Goal: Task Accomplishment & Management: Use online tool/utility

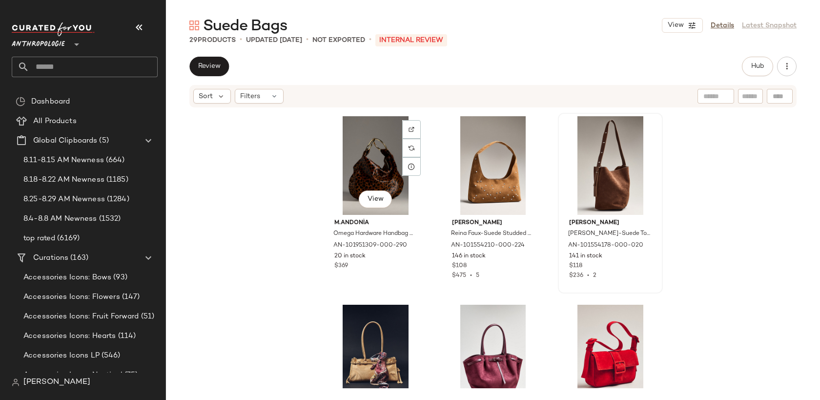
scroll to position [952, 0]
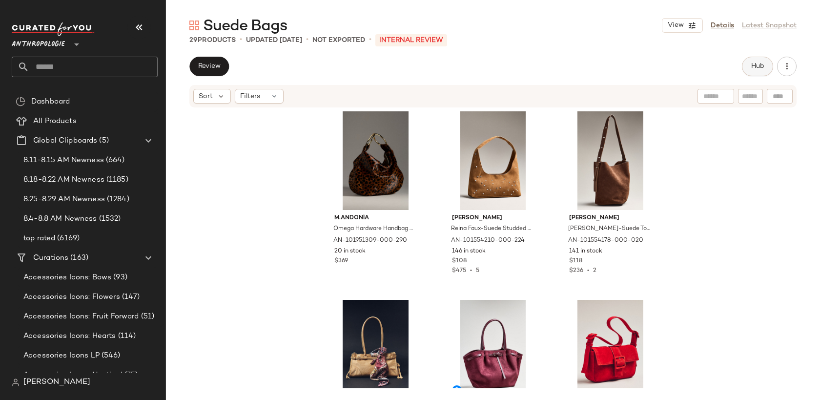
click at [755, 71] on button "Hub" at bounding box center [757, 67] width 31 height 20
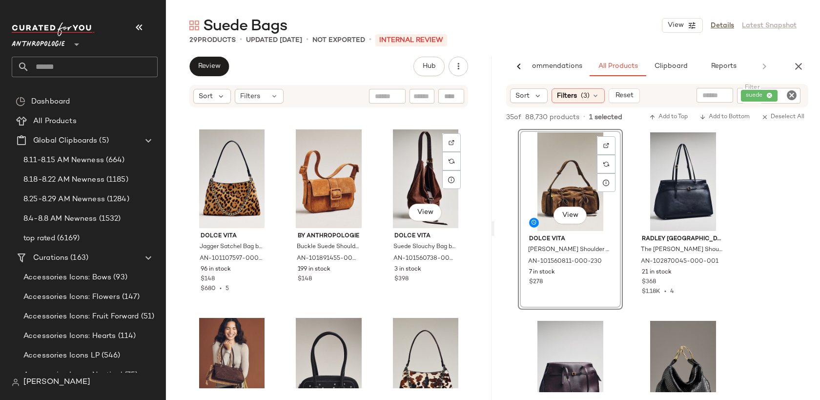
scroll to position [557, 0]
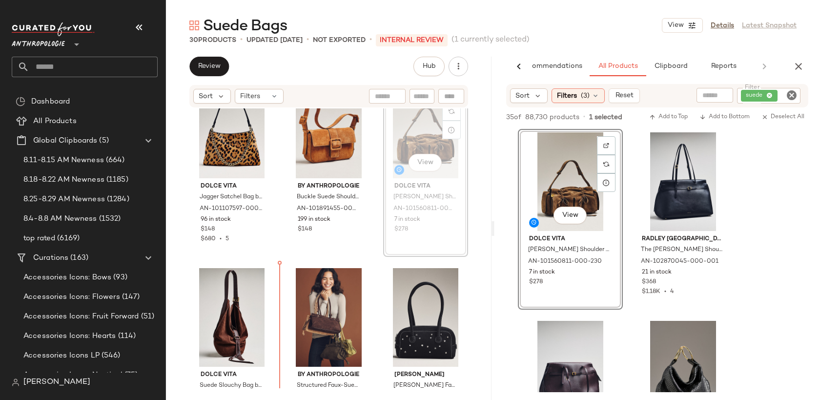
drag, startPoint x: 579, startPoint y: 199, endPoint x: 410, endPoint y: 192, distance: 169.4
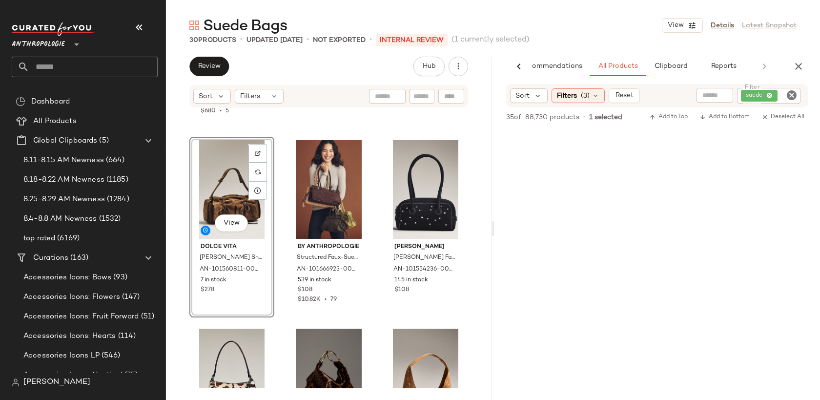
scroll to position [0, 0]
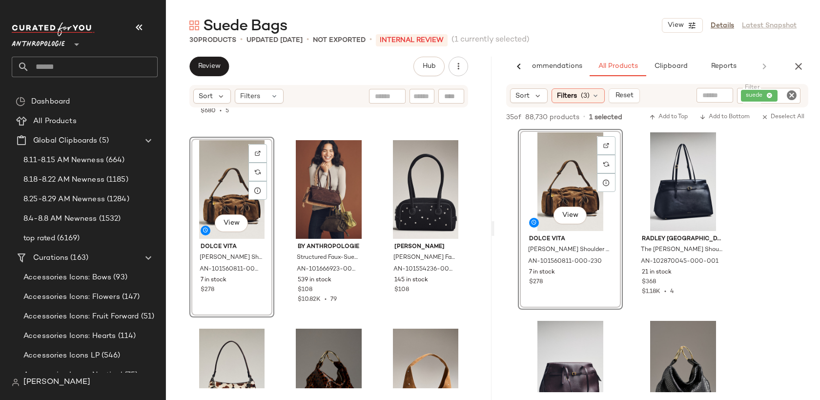
click at [771, 212] on div "View Dolce [PERSON_NAME] Shoulder Bag by Dolce Vita in Green, Women's, Suede at…" at bounding box center [656, 407] width 325 height 557
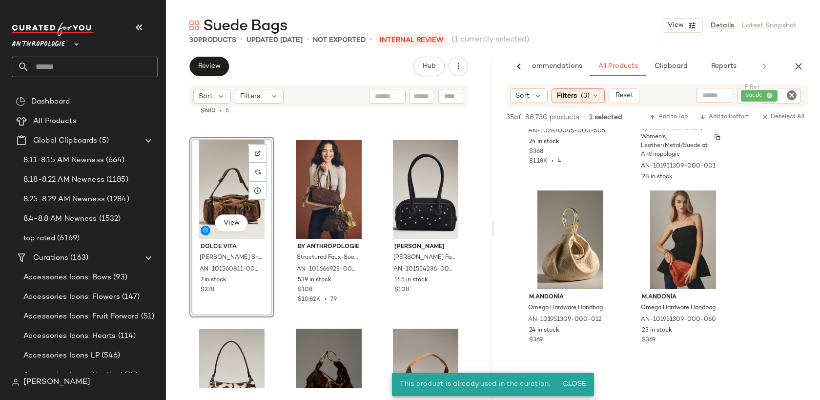
scroll to position [320, 0]
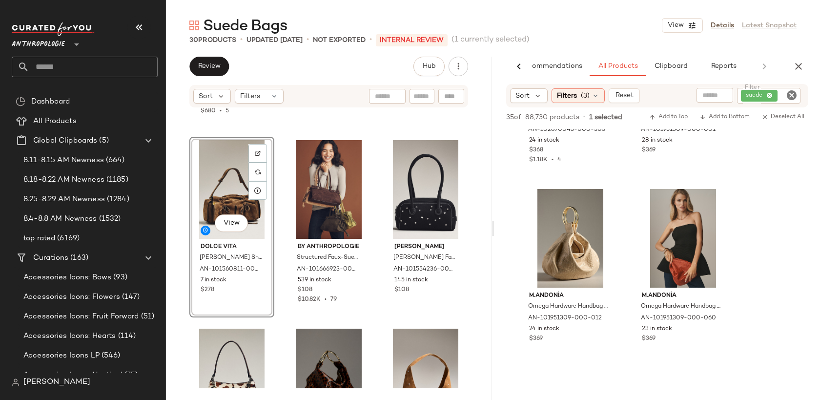
drag, startPoint x: 586, startPoint y: 180, endPoint x: 356, endPoint y: 6, distance: 288.4
click at [721, 27] on link "Details" at bounding box center [721, 25] width 23 height 10
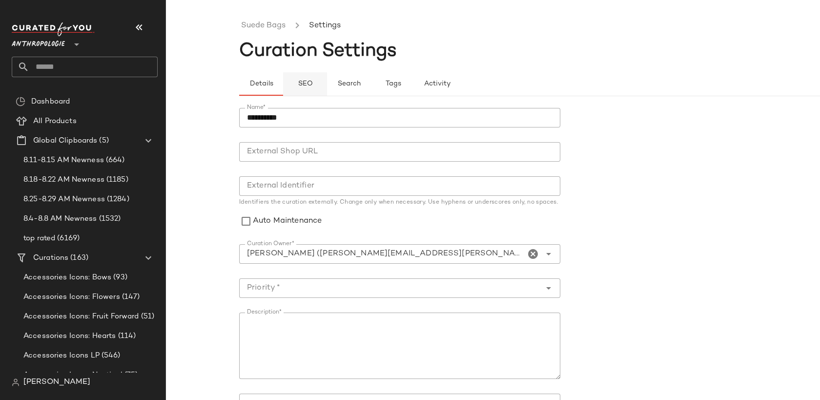
click at [311, 81] on span "SEO" at bounding box center [304, 84] width 15 height 8
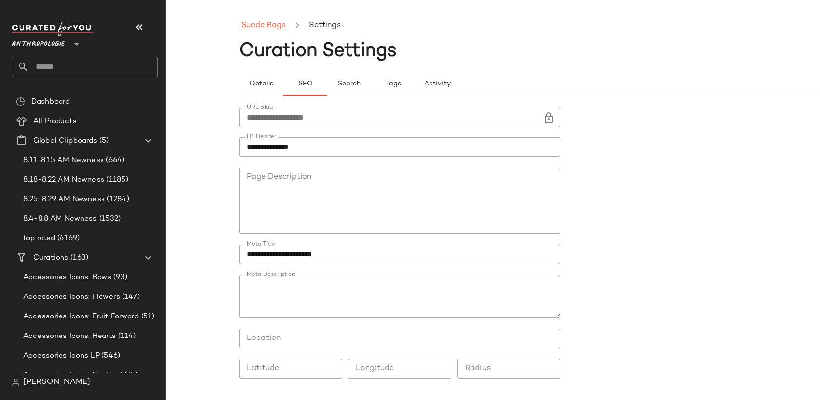
click at [271, 22] on link "Suede Bags" at bounding box center [263, 26] width 44 height 13
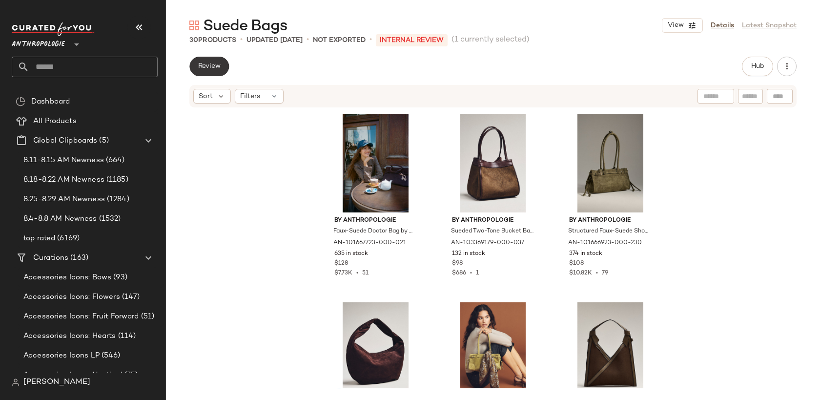
click at [206, 71] on button "Review" at bounding box center [209, 67] width 40 height 20
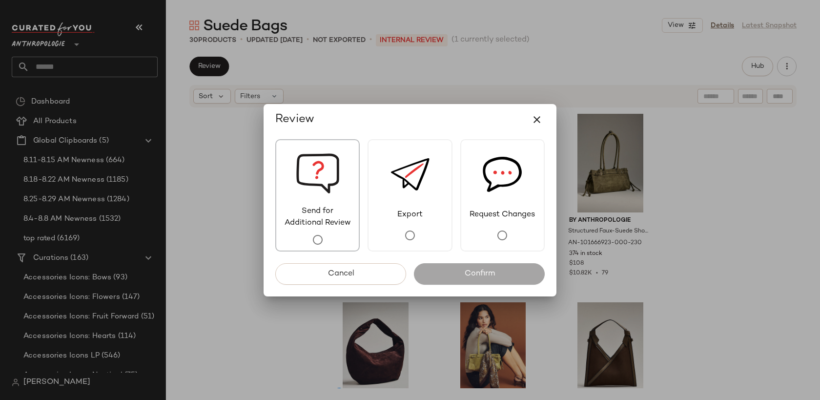
click at [324, 193] on img at bounding box center [318, 172] width 44 height 65
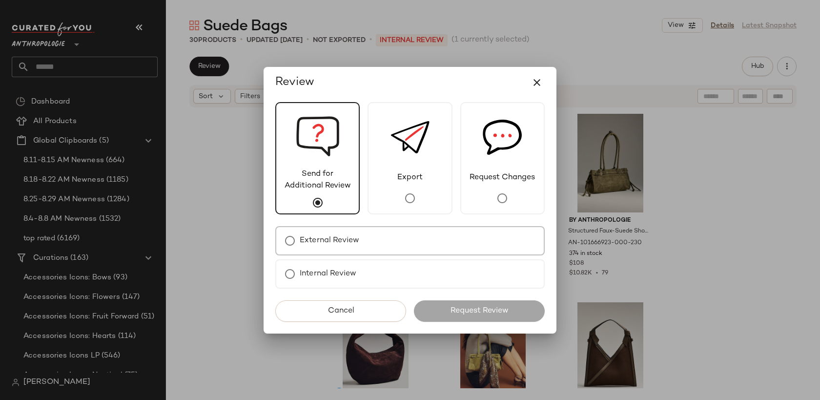
click at [365, 247] on div "External Review" at bounding box center [409, 240] width 269 height 29
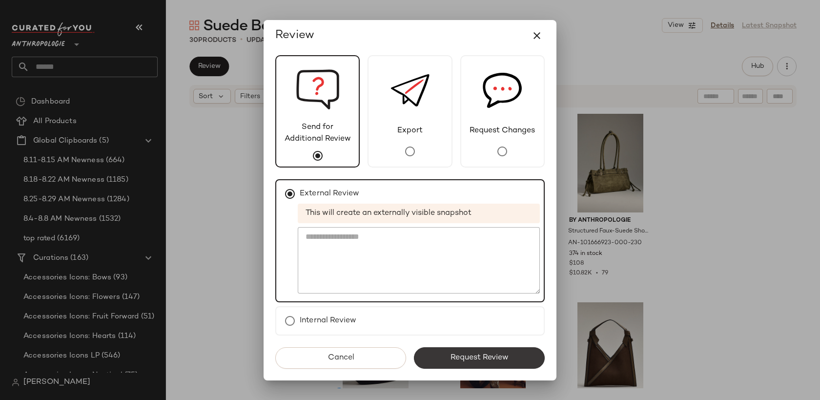
click at [457, 360] on span "Request Review" at bounding box center [479, 357] width 59 height 9
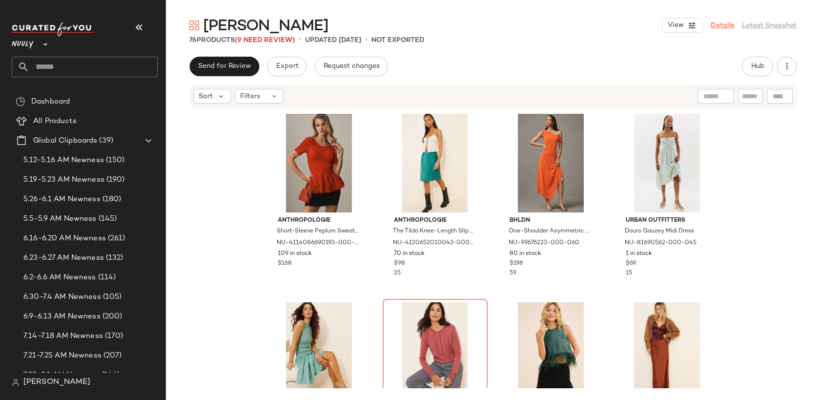
click at [730, 27] on link "Details" at bounding box center [721, 25] width 23 height 10
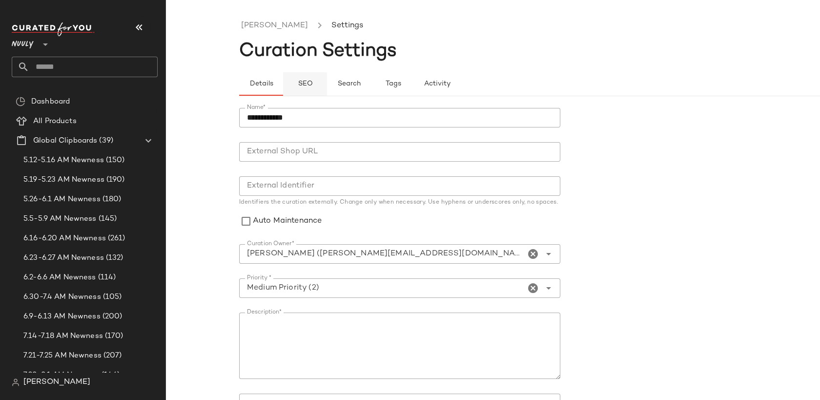
click at [371, 82] on button "SEO" at bounding box center [393, 83] width 44 height 23
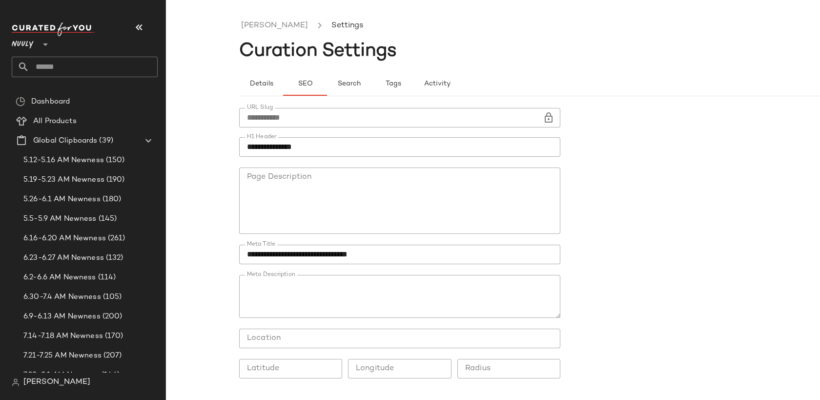
click at [95, 68] on input "text" at bounding box center [93, 67] width 128 height 20
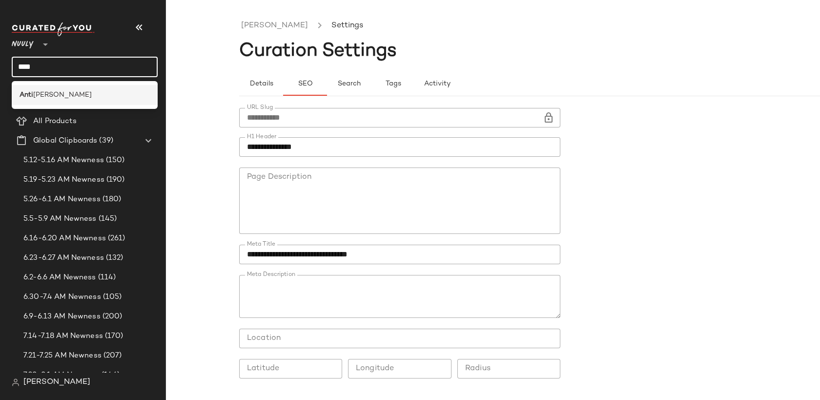
type input "****"
click at [96, 92] on div "Anti Taylor Swift" at bounding box center [85, 95] width 130 height 10
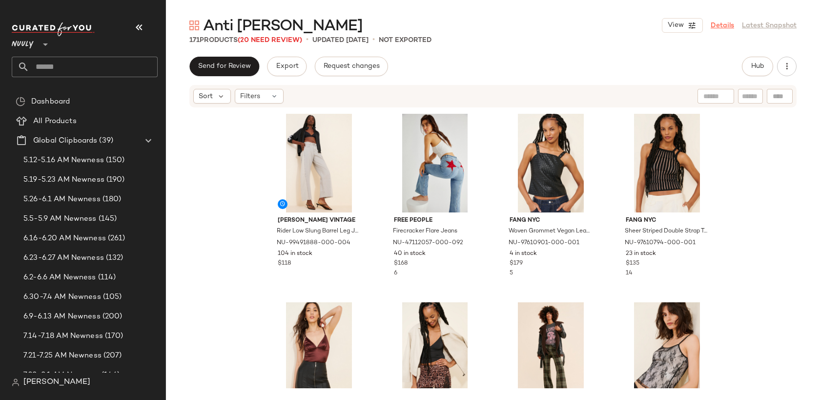
click at [723, 26] on link "Details" at bounding box center [721, 25] width 23 height 10
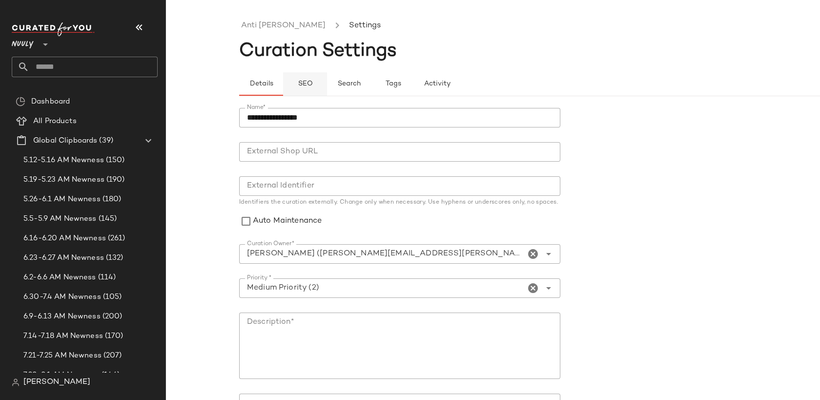
click at [302, 85] on span "SEO" at bounding box center [304, 84] width 15 height 8
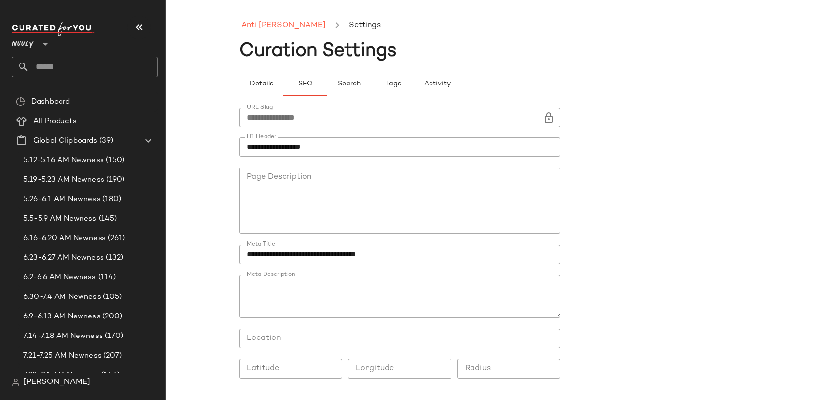
click at [274, 30] on link "Anti Taylor Swift" at bounding box center [283, 26] width 84 height 13
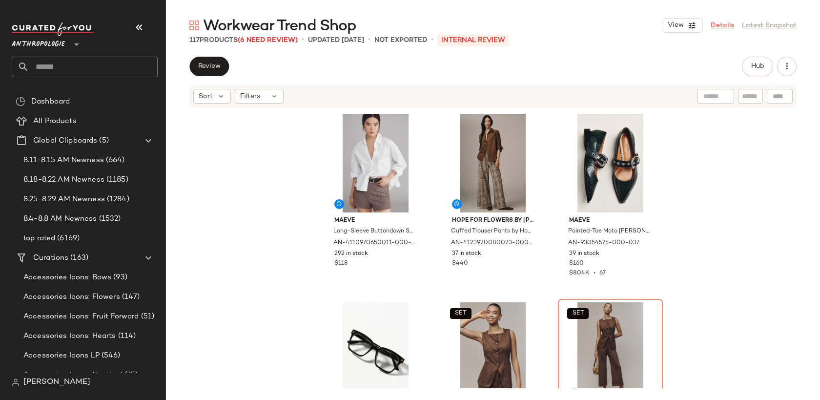
click at [726, 23] on link "Details" at bounding box center [721, 25] width 23 height 10
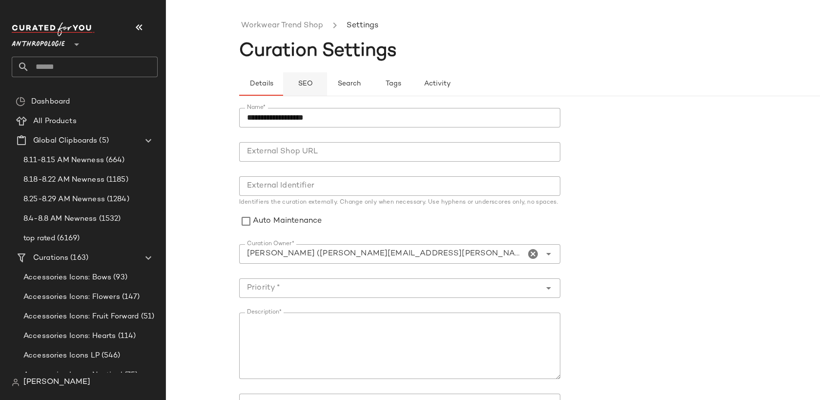
click at [298, 82] on span "SEO" at bounding box center [304, 84] width 15 height 8
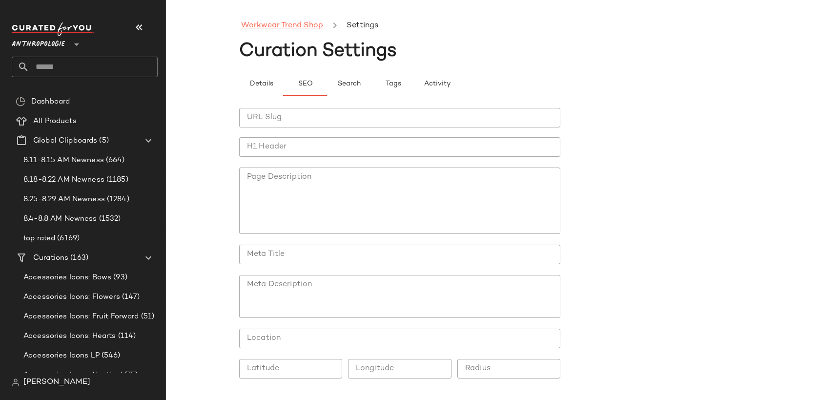
click at [264, 24] on link "Workwear Trend Shop" at bounding box center [282, 26] width 82 height 13
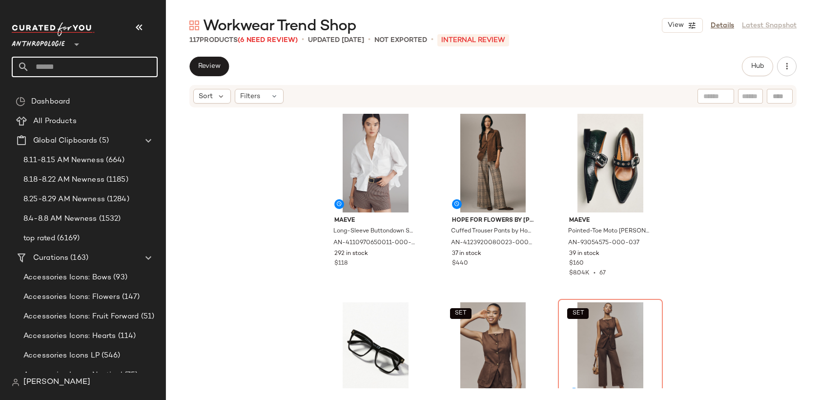
click at [49, 69] on input "text" at bounding box center [93, 67] width 128 height 20
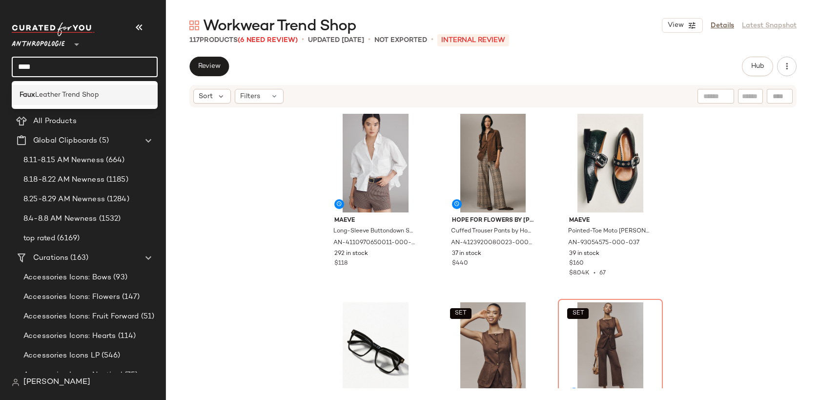
type input "****"
click at [49, 95] on span "Leather Trend Shop" at bounding box center [67, 95] width 64 height 10
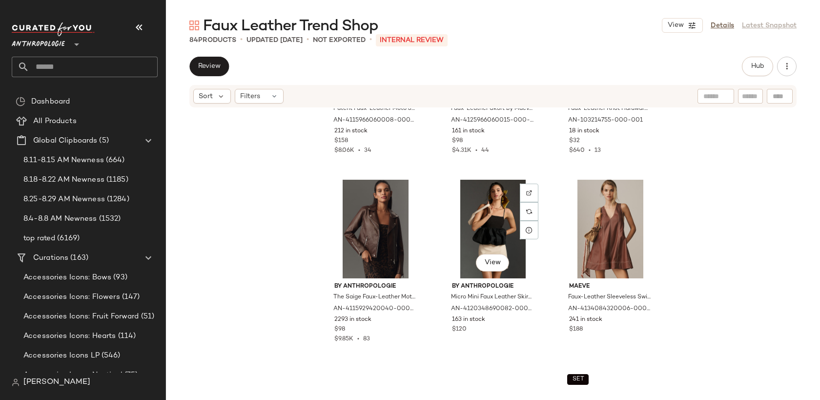
scroll to position [1639, 0]
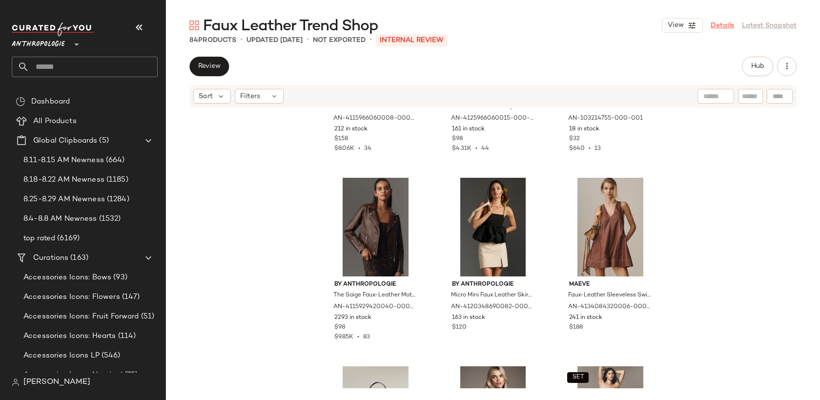
click at [729, 21] on link "Details" at bounding box center [721, 25] width 23 height 10
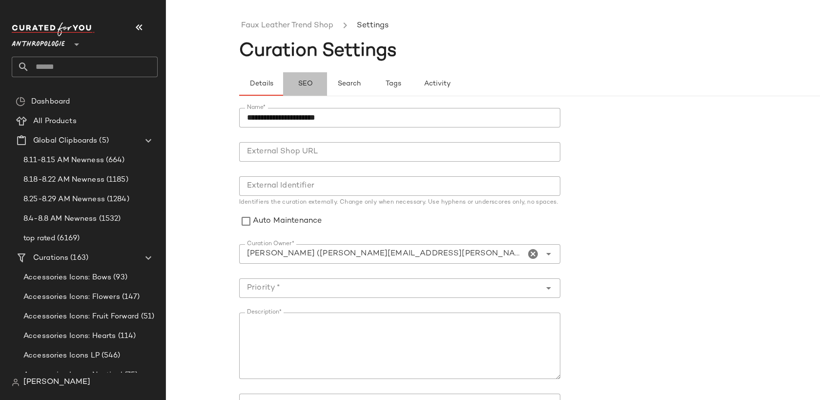
click at [309, 80] on span "SEO" at bounding box center [304, 84] width 15 height 8
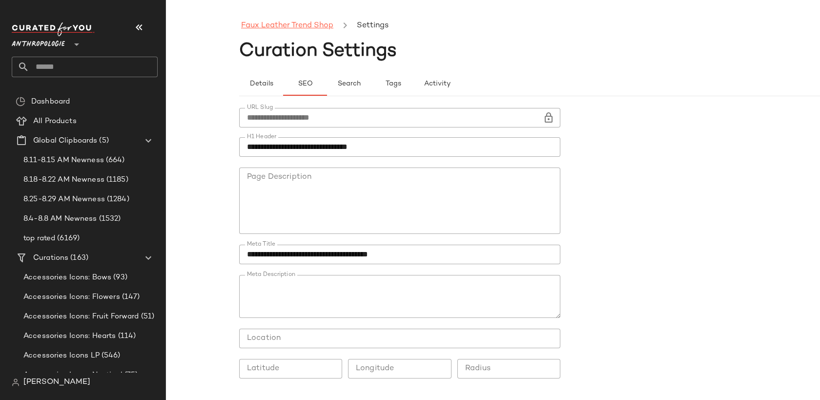
click at [299, 28] on link "Faux Leather Trend Shop" at bounding box center [287, 26] width 92 height 13
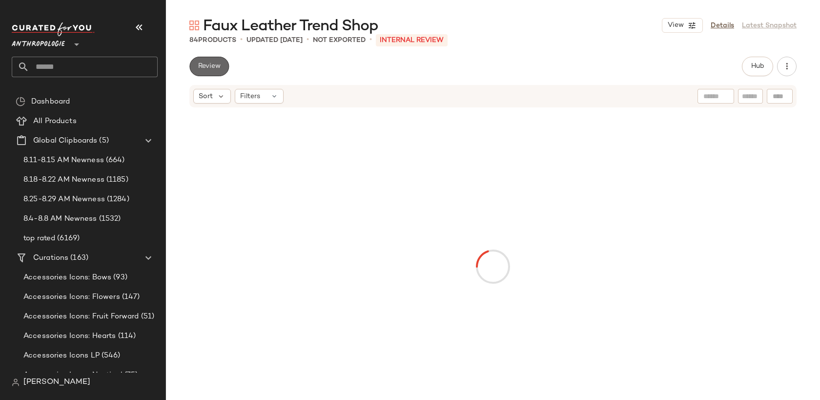
click at [217, 69] on span "Review" at bounding box center [209, 66] width 23 height 8
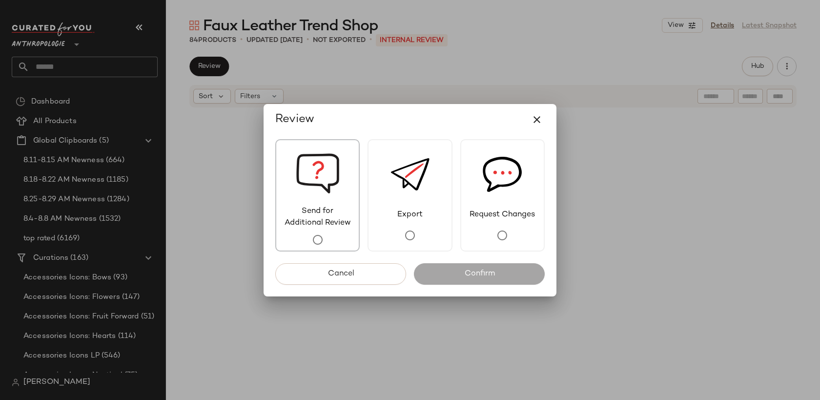
click at [321, 175] on img at bounding box center [318, 172] width 44 height 65
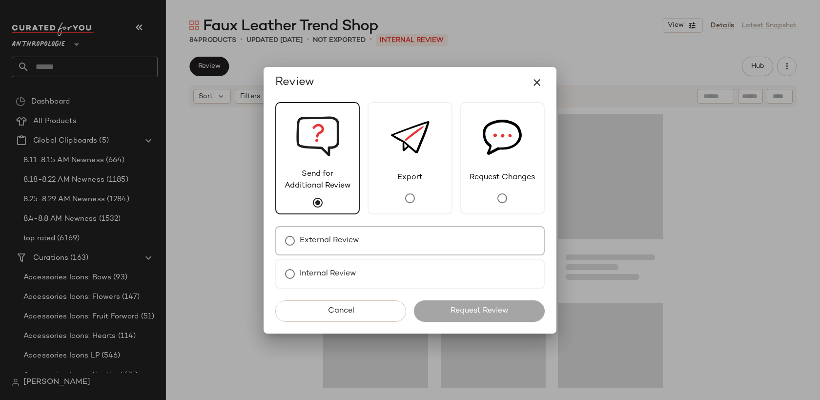
click at [349, 238] on label "External Review" at bounding box center [330, 241] width 60 height 20
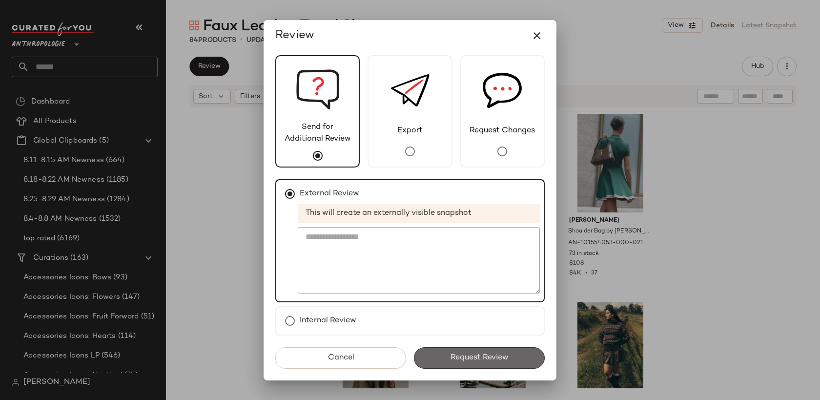
click at [474, 354] on span "Request Review" at bounding box center [479, 357] width 59 height 9
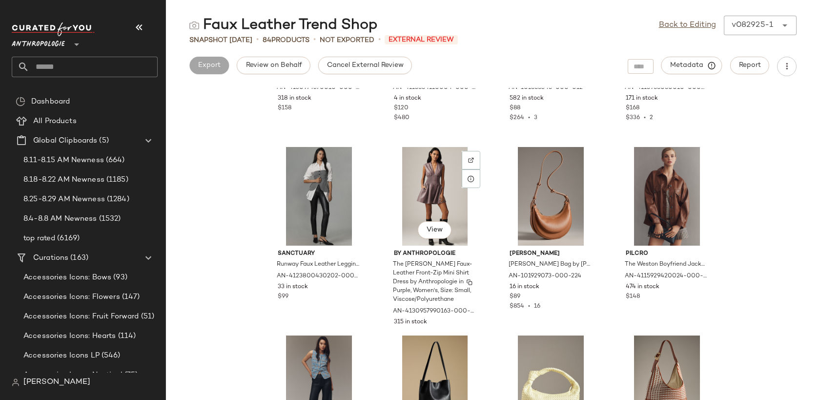
scroll to position [2924, 0]
